Goal: Information Seeking & Learning: Learn about a topic

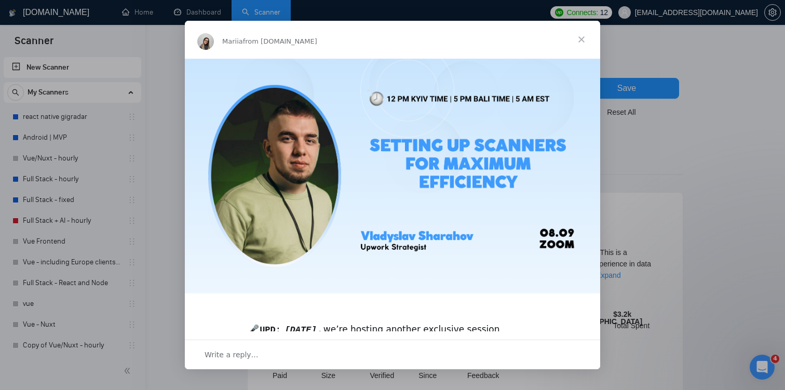
click at [582, 37] on span "Close" at bounding box center [581, 39] width 37 height 37
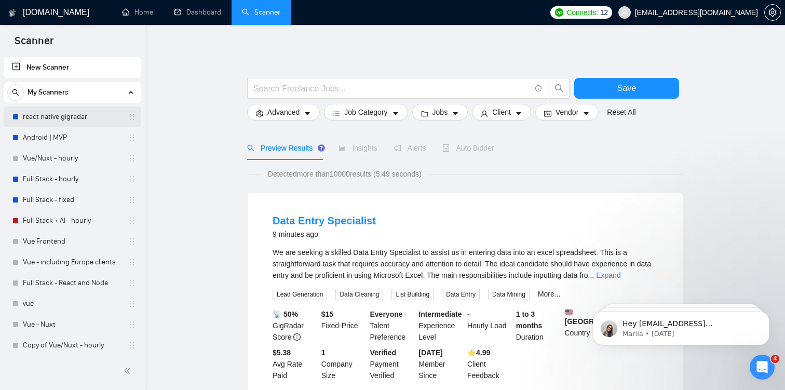
click at [31, 121] on link "react native gigradar" at bounding box center [72, 116] width 99 height 21
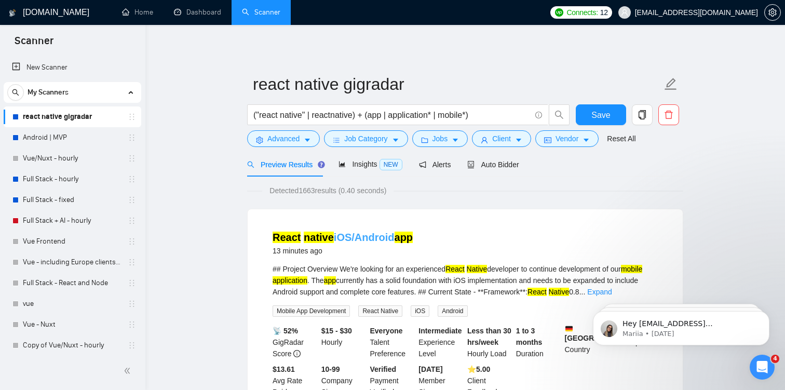
click at [348, 238] on link "React native iOS/Android app" at bounding box center [343, 237] width 140 height 11
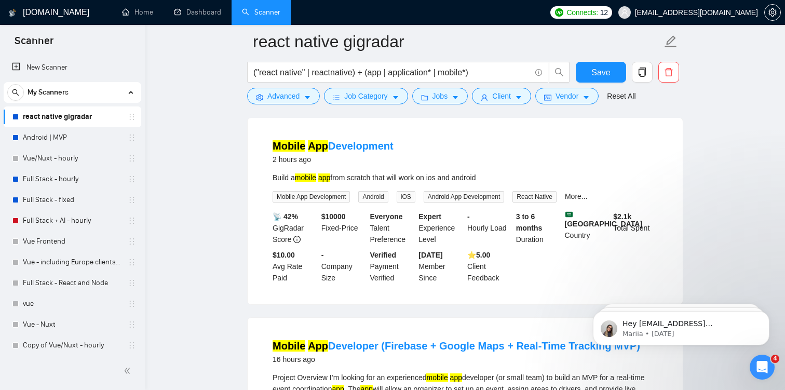
scroll to position [328, 0]
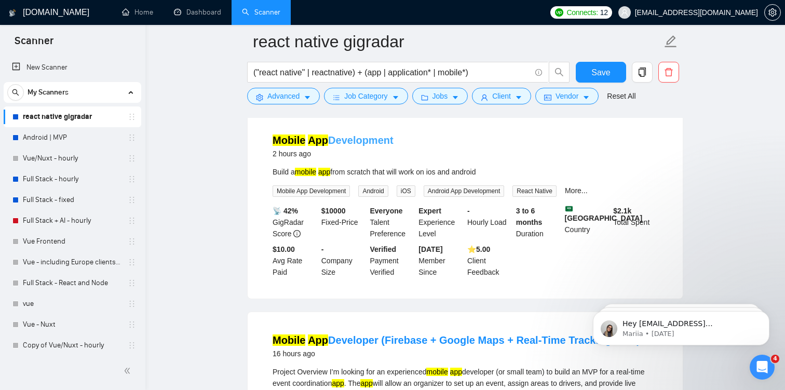
click at [328, 142] on link "Mobile App Development" at bounding box center [333, 139] width 121 height 11
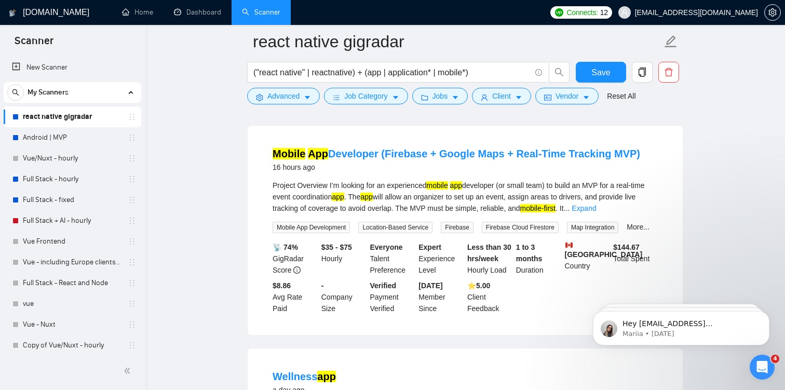
scroll to position [515, 0]
click at [388, 159] on link "Mobile App Developer (Firebase + Google Maps + Real-Time Tracking MVP)" at bounding box center [457, 152] width 368 height 11
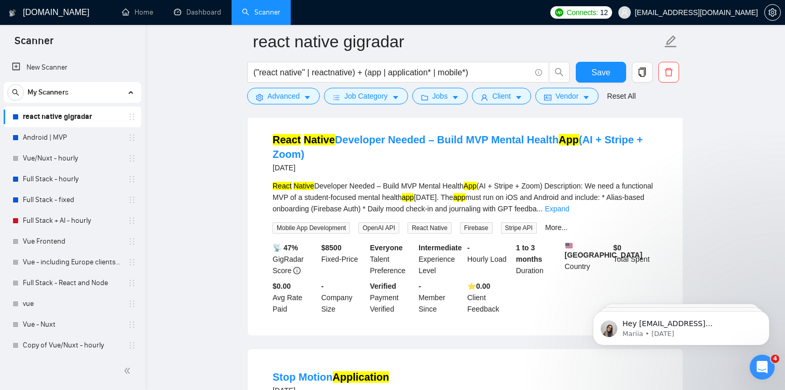
scroll to position [985, 0]
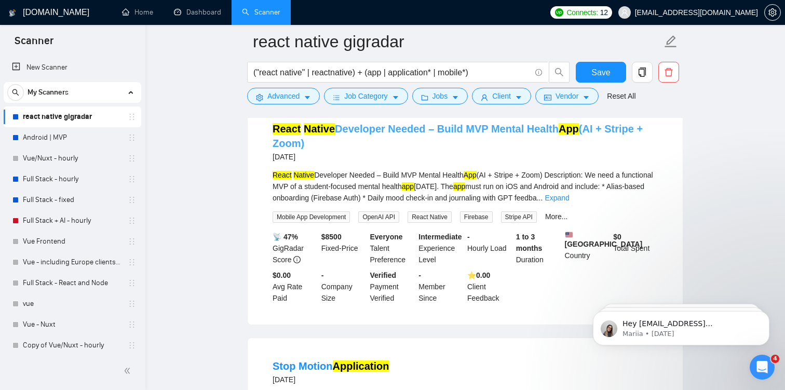
click at [383, 149] on link "React Native Developer Needed – Build MVP Mental Health App (AI + Stripe + Zoom)" at bounding box center [458, 136] width 370 height 26
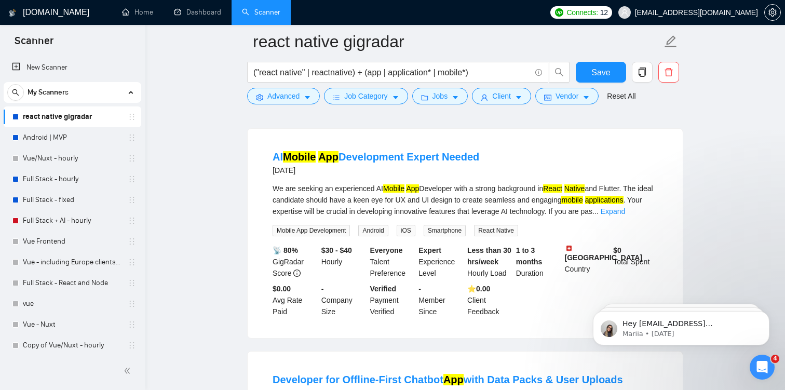
scroll to position [1419, 0]
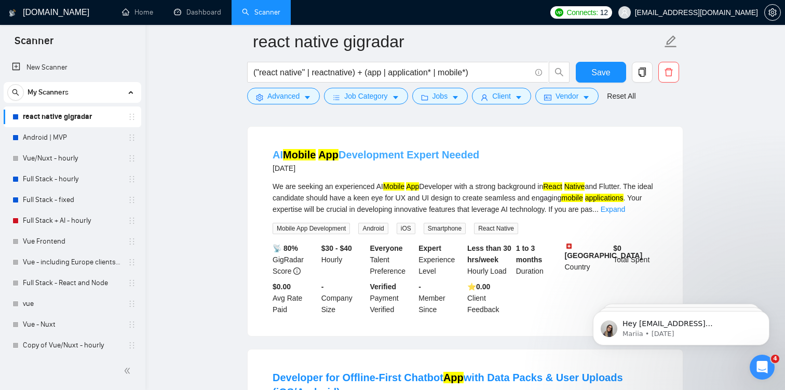
click at [405, 160] on link "AI Mobile App Development Expert Needed" at bounding box center [376, 154] width 207 height 11
